Goal: Information Seeking & Learning: Learn about a topic

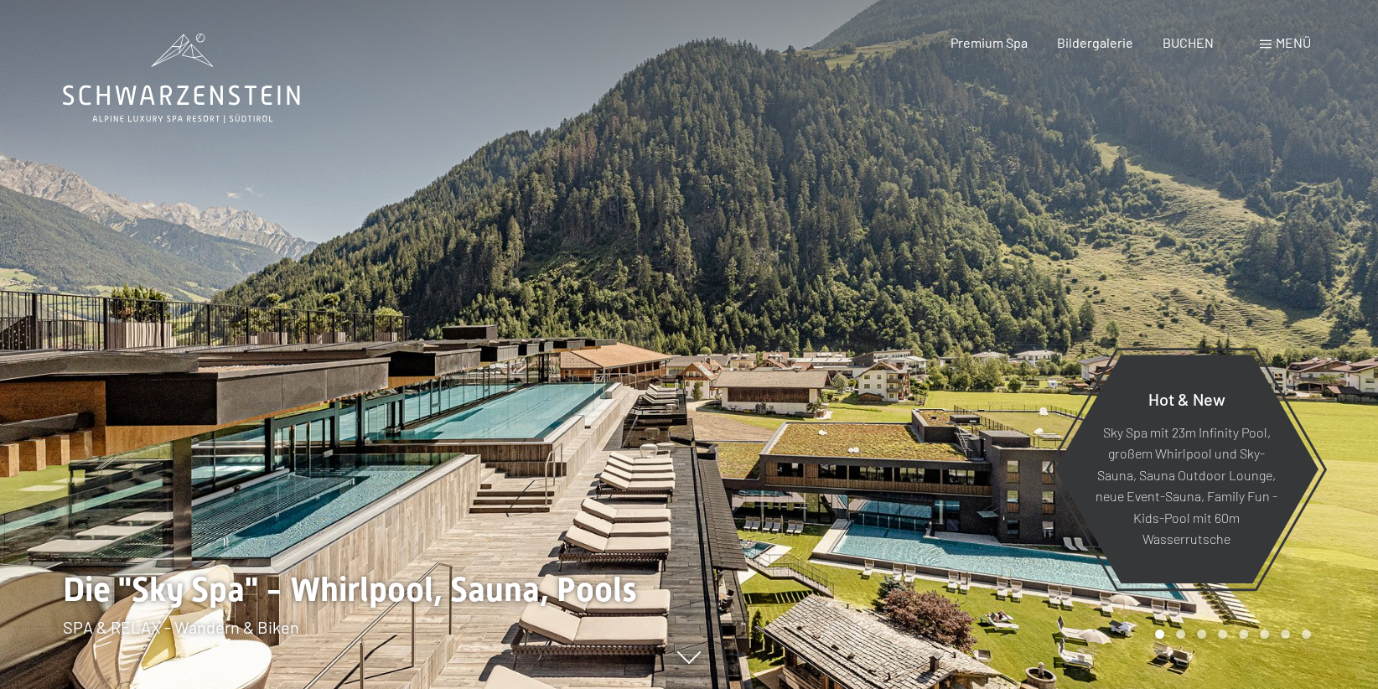
click at [1266, 41] on span at bounding box center [1266, 44] width 12 height 8
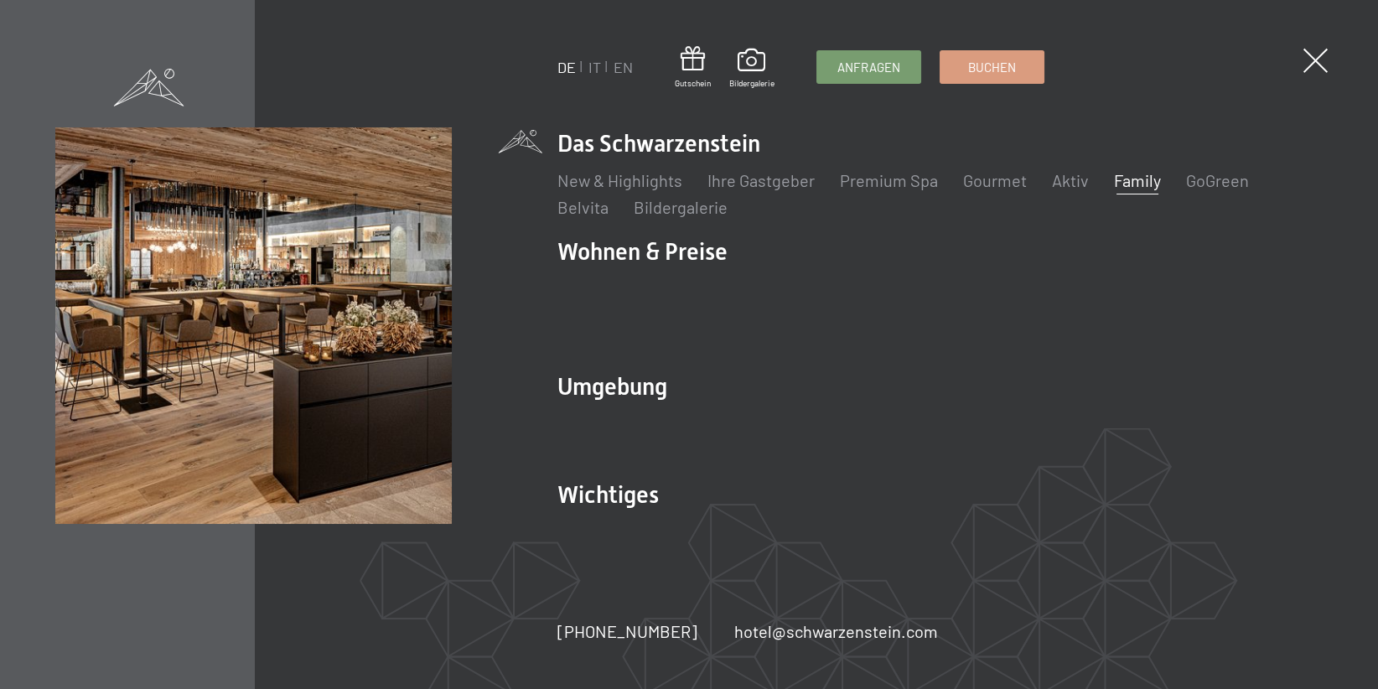
click at [1138, 190] on link "Family" at bounding box center [1137, 180] width 47 height 20
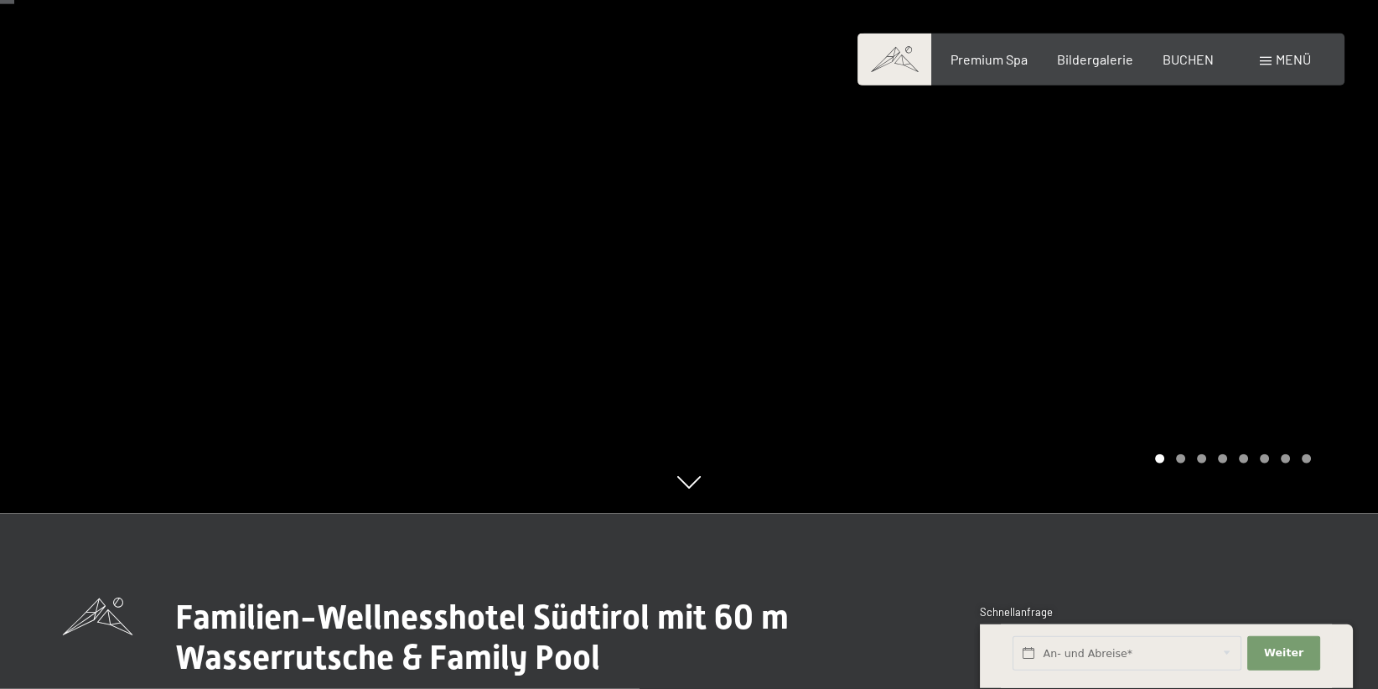
scroll to position [178, 0]
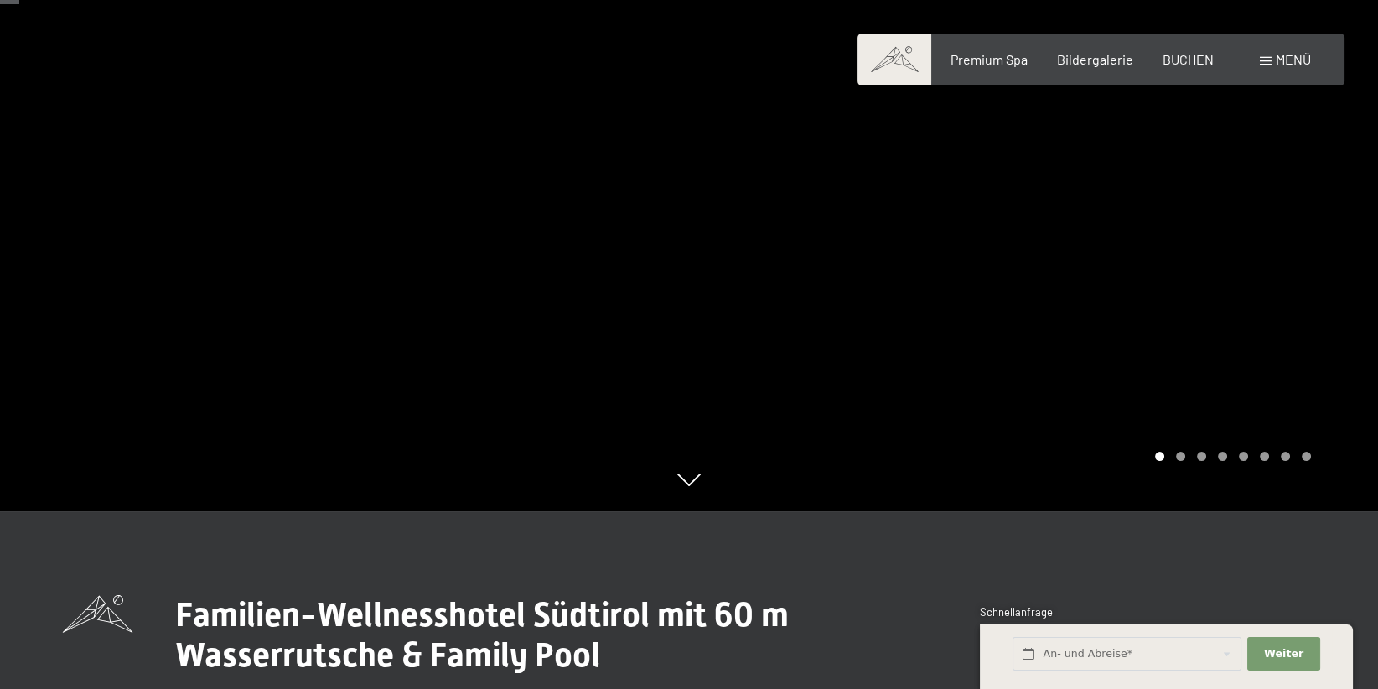
click at [1184, 454] on div "Carousel Page 2" at bounding box center [1180, 456] width 9 height 9
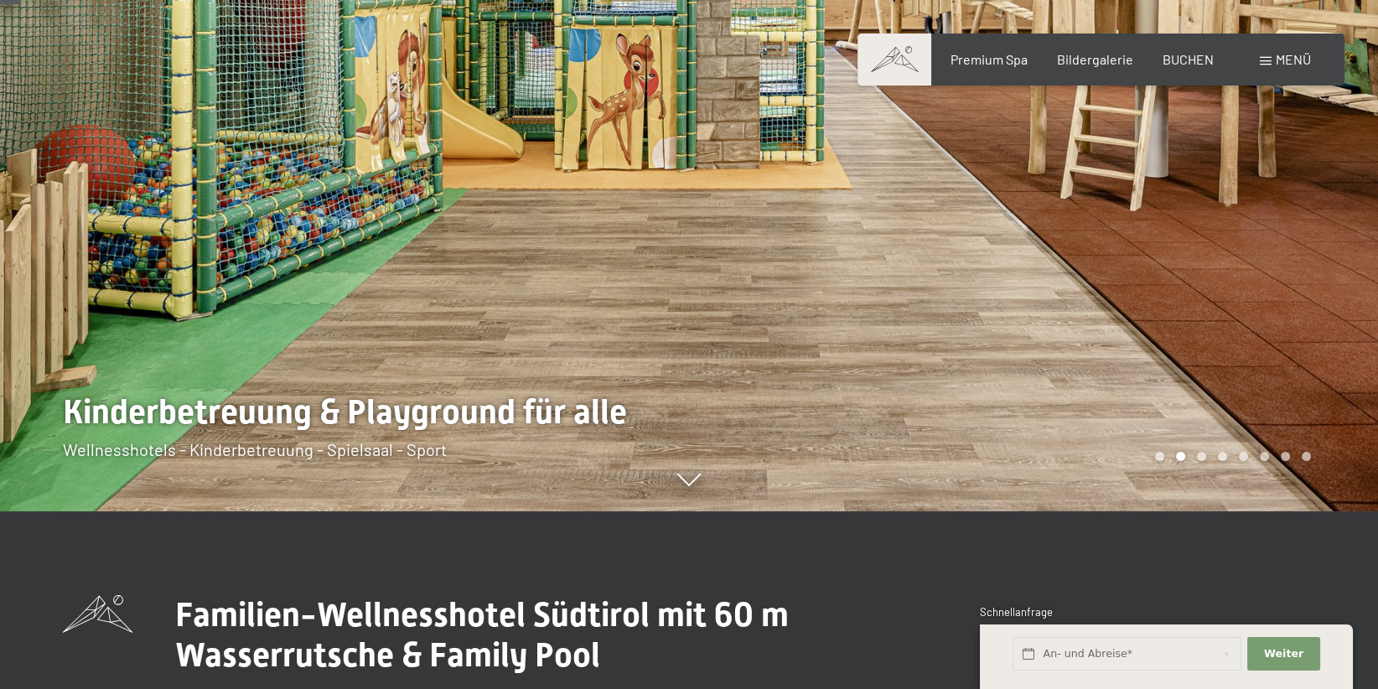
click at [1203, 459] on div "Carousel Page 3" at bounding box center [1201, 456] width 9 height 9
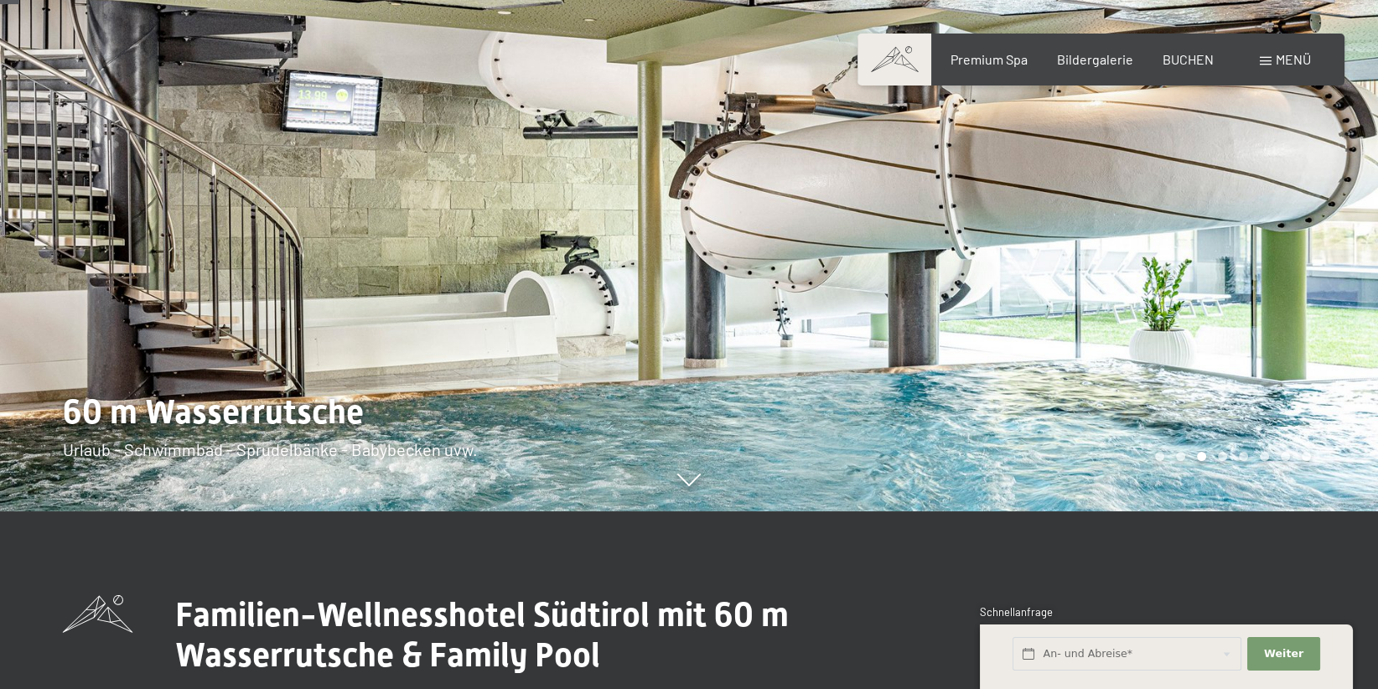
click at [1222, 457] on div "Carousel Page 4" at bounding box center [1222, 456] width 9 height 9
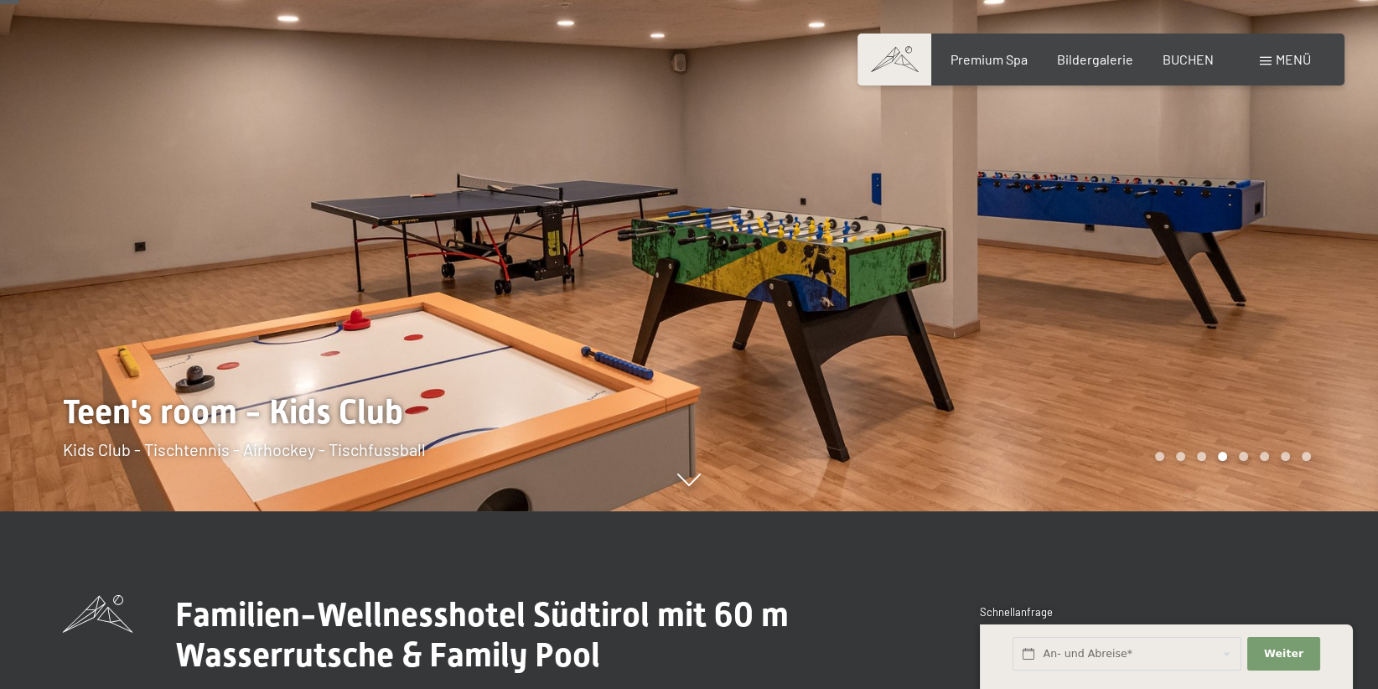
click at [1244, 454] on div "Carousel Page 5" at bounding box center [1243, 456] width 9 height 9
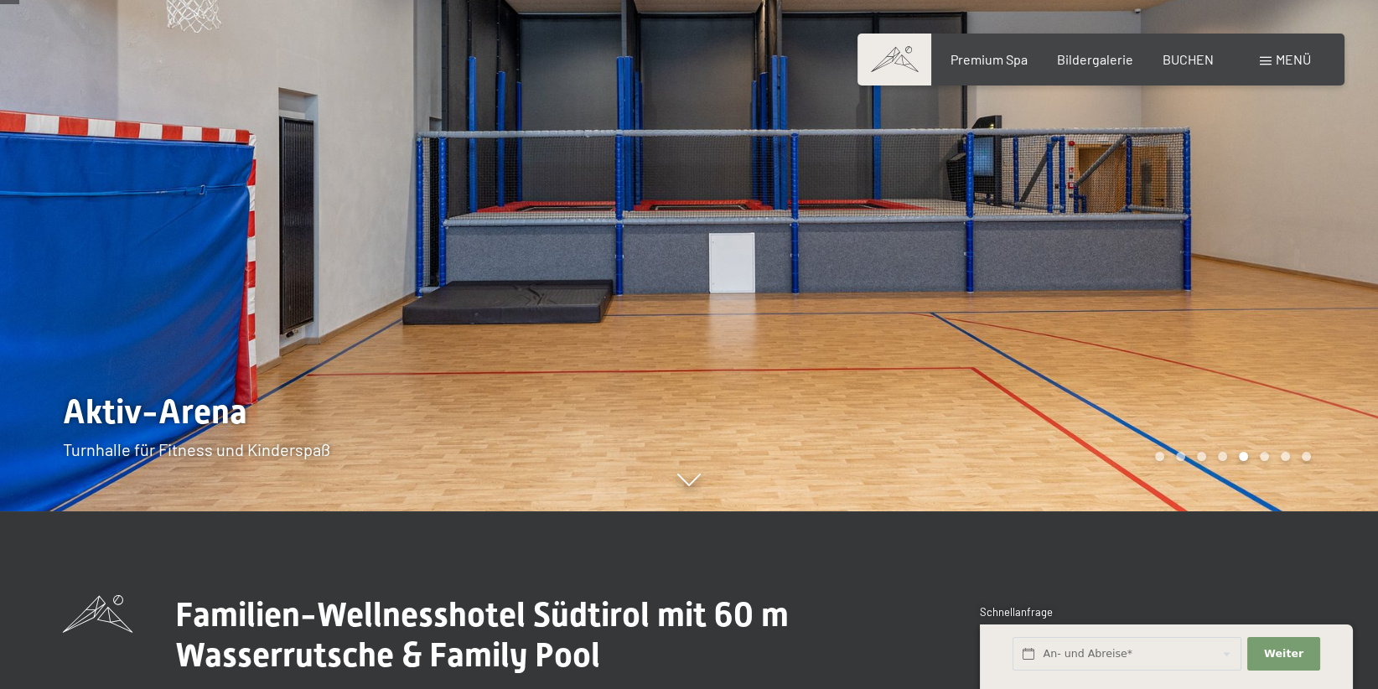
click at [1263, 453] on div "Carousel Page 6" at bounding box center [1264, 456] width 9 height 9
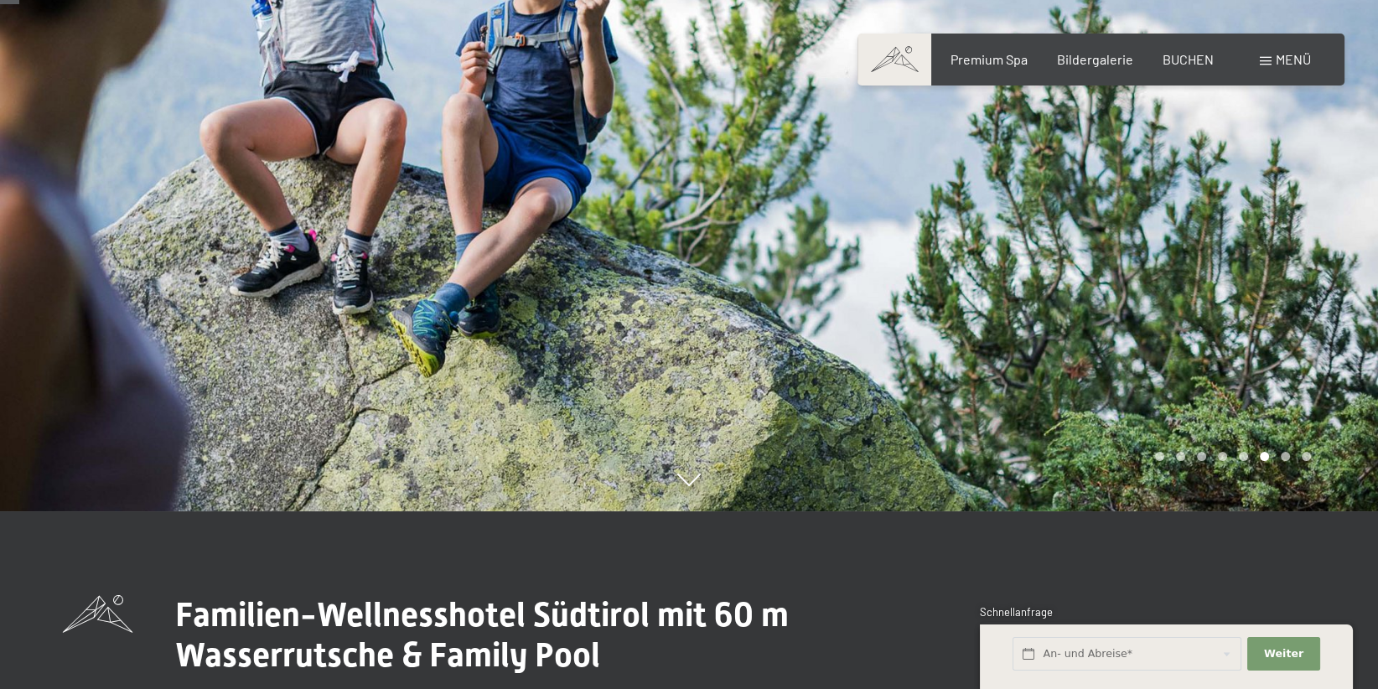
click at [1288, 454] on div "Carousel Page 7" at bounding box center [1285, 456] width 9 height 9
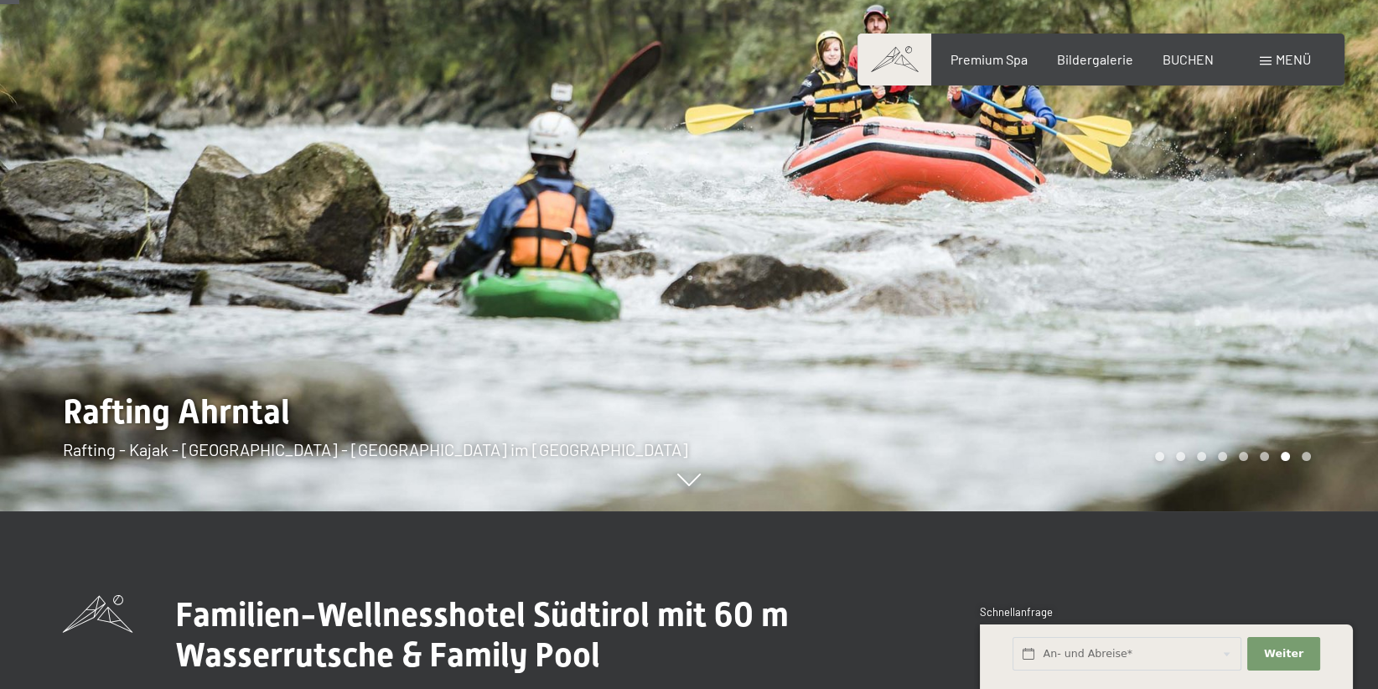
click at [1305, 453] on div "Carousel Page 8" at bounding box center [1306, 456] width 9 height 9
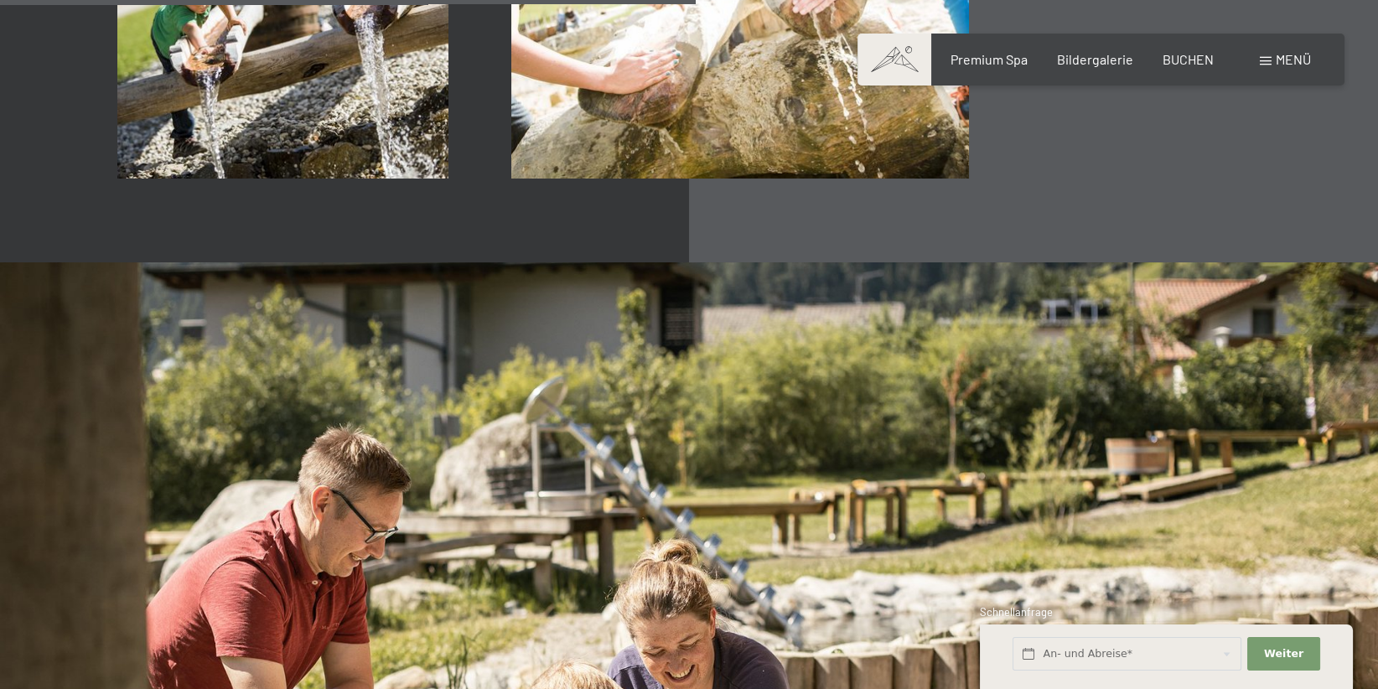
scroll to position [6219, 0]
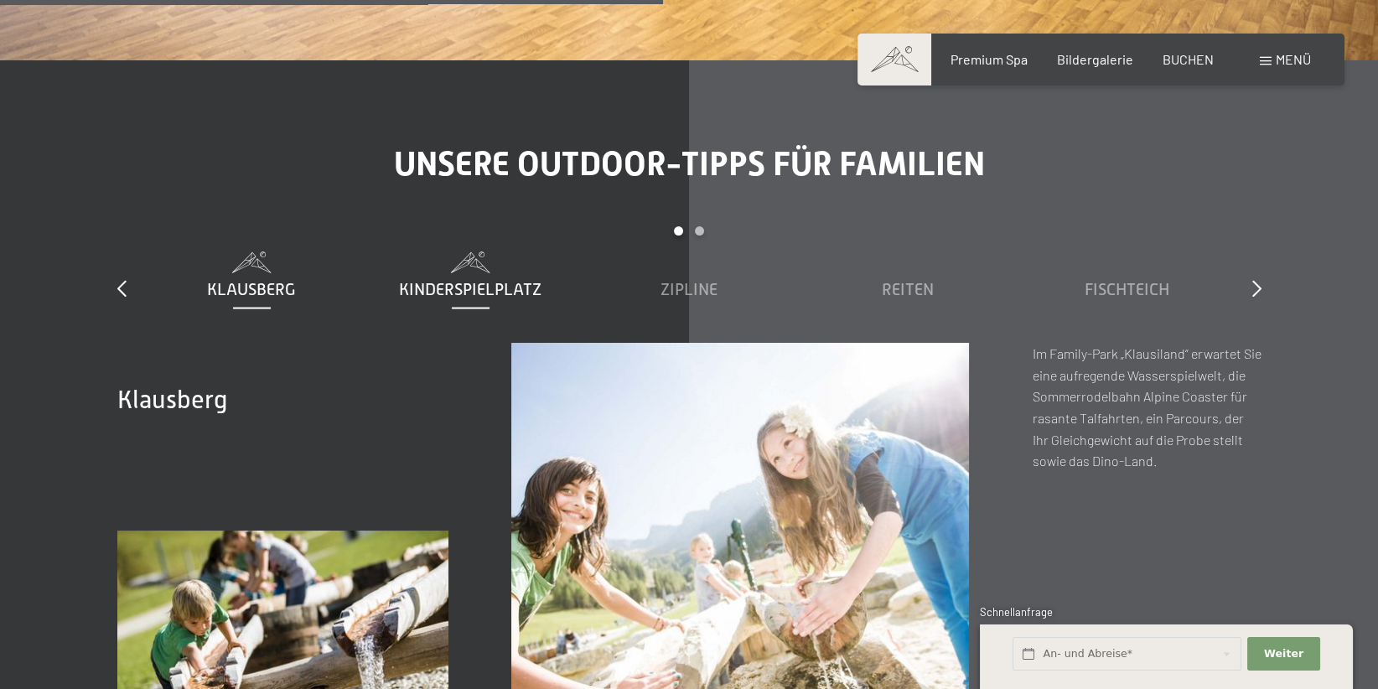
click at [490, 280] on span "Kinderspielplatz" at bounding box center [470, 289] width 142 height 18
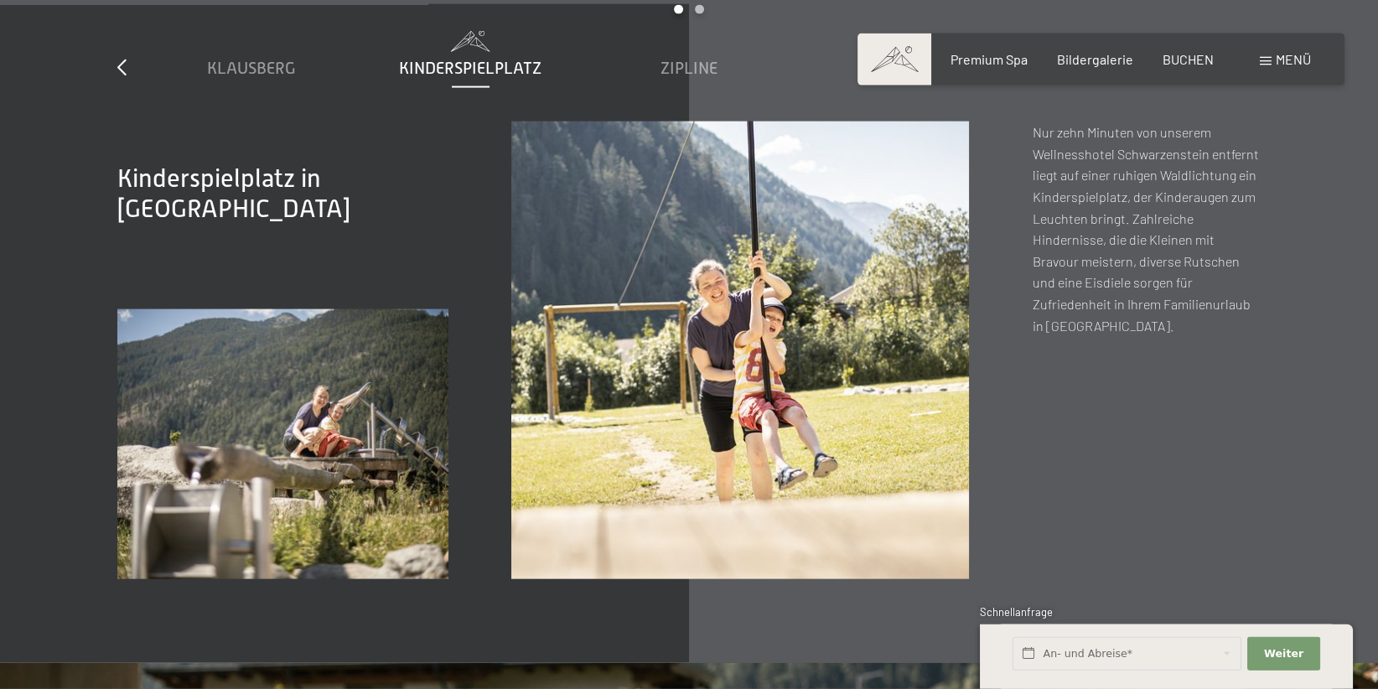
scroll to position [6308, 0]
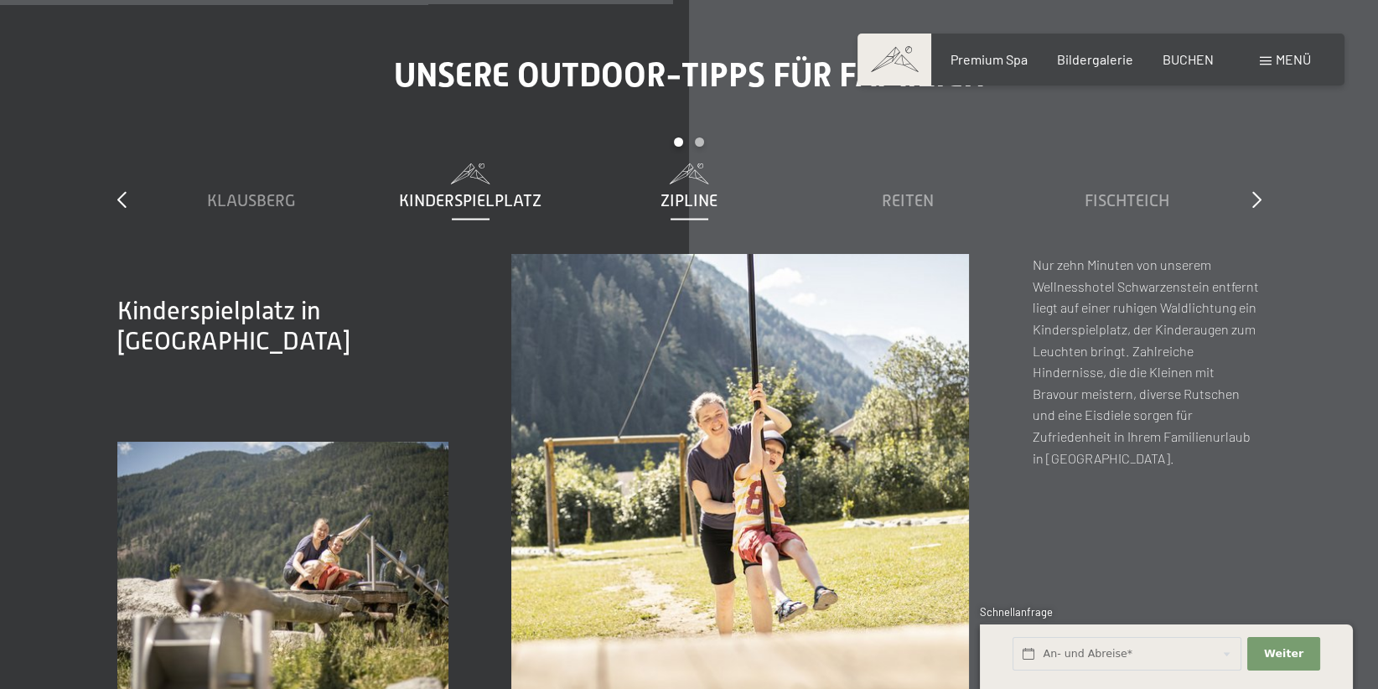
click at [681, 191] on span "Zipline" at bounding box center [689, 200] width 57 height 18
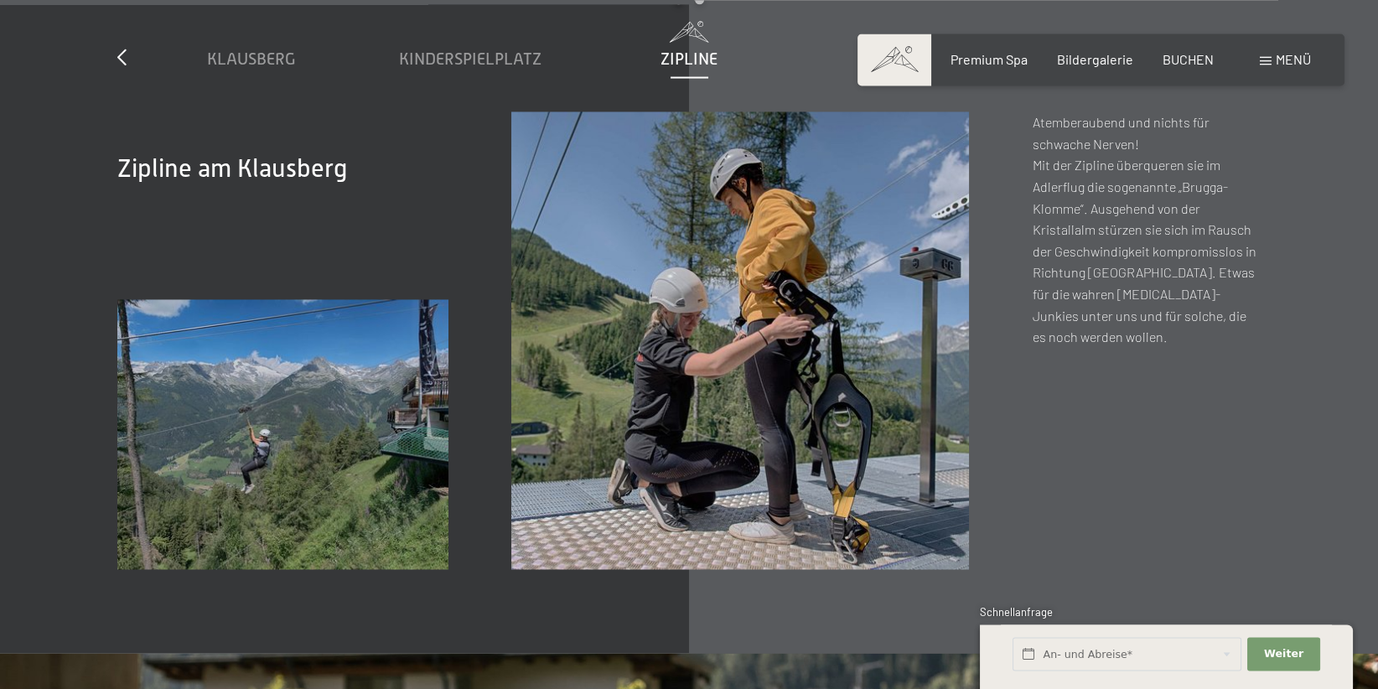
scroll to position [6575, 0]
